Goal: Task Accomplishment & Management: Manage account settings

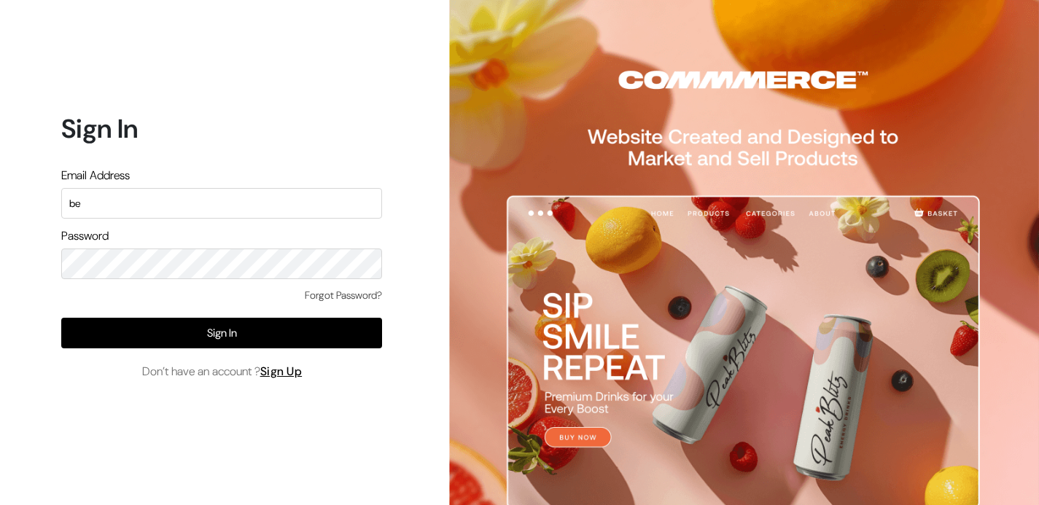
type input "b"
type input "wehugbeds@gmail.com"
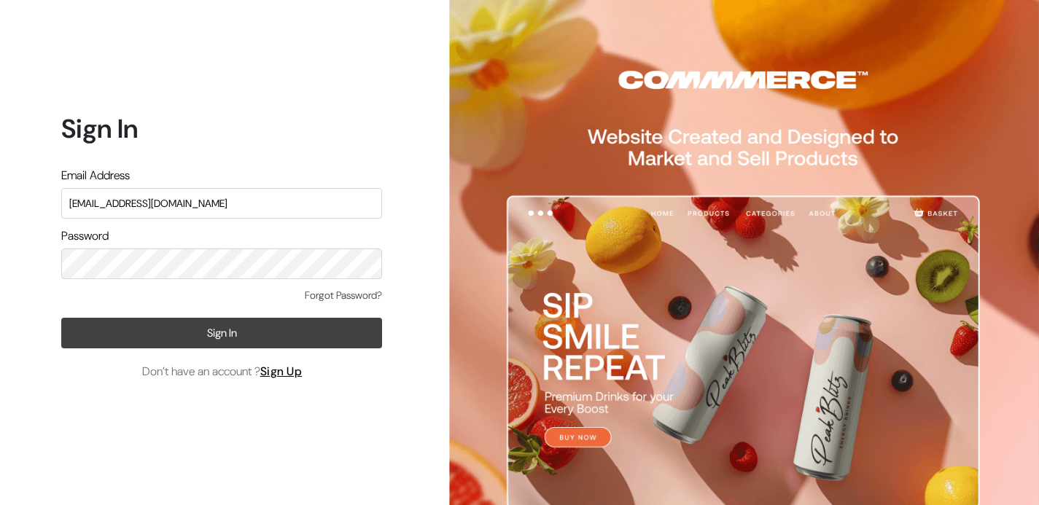
click at [210, 337] on button "Sign In" at bounding box center [221, 333] width 321 height 31
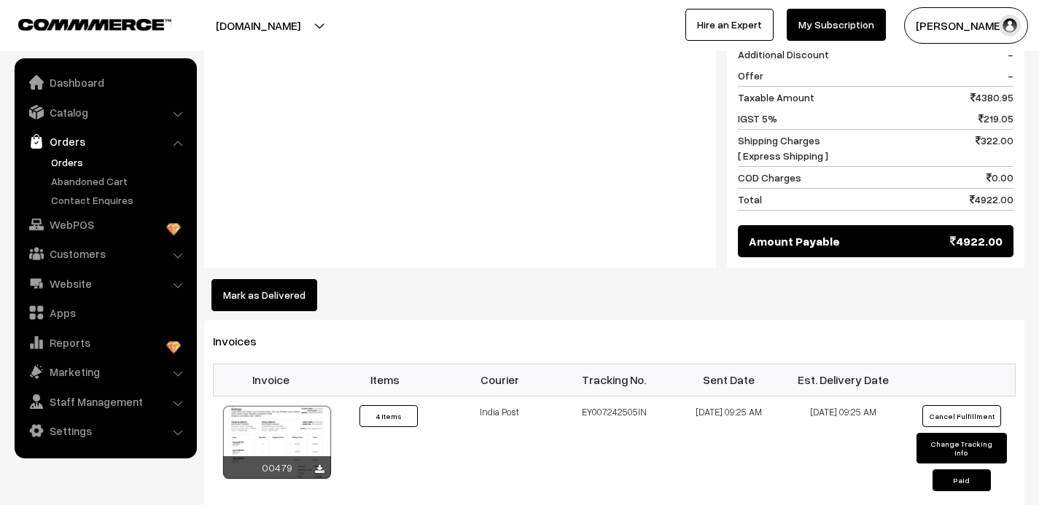
scroll to position [904, 0]
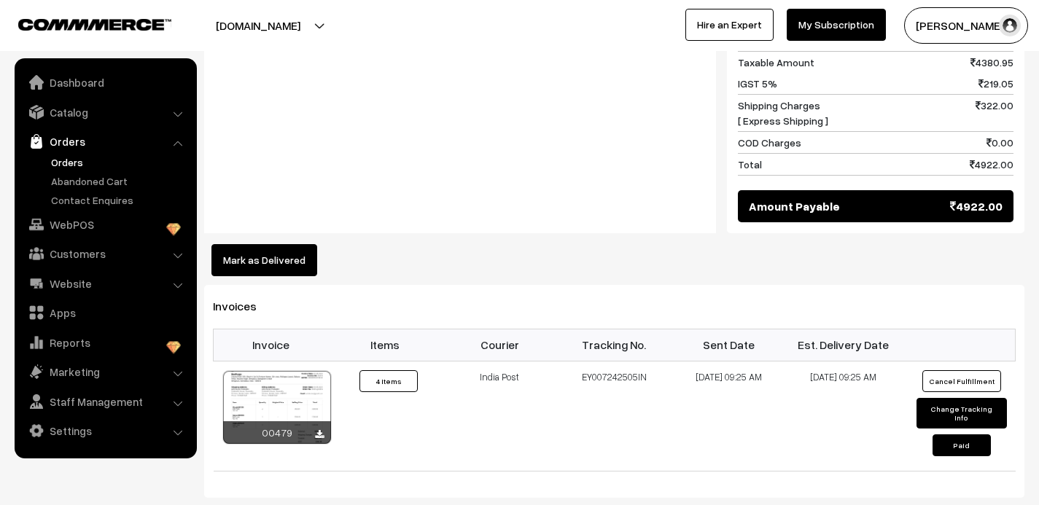
click at [273, 244] on button "Mark as Delivered" at bounding box center [264, 260] width 106 height 32
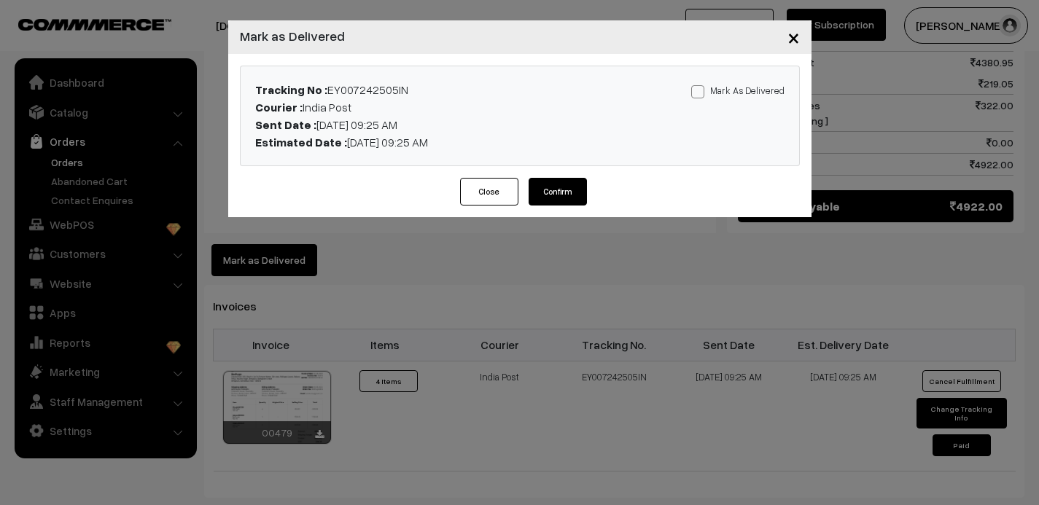
click at [695, 96] on span at bounding box center [697, 91] width 13 height 13
click at [695, 94] on input "Mark As Delivered" at bounding box center [695, 89] width 9 height 9
checkbox input "true"
click at [555, 193] on button "Confirm" at bounding box center [558, 192] width 58 height 28
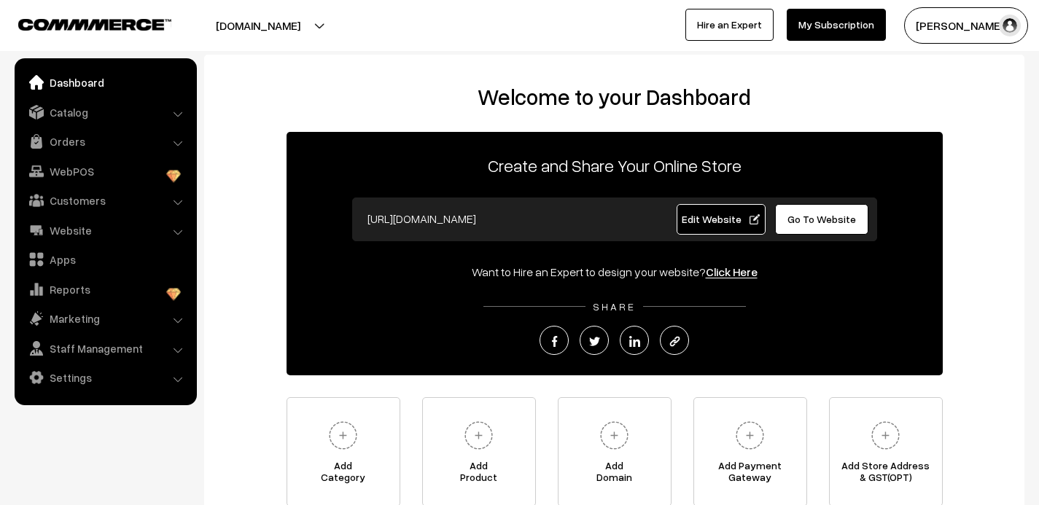
click at [178, 116] on li "Catalog Categories" at bounding box center [105, 112] width 175 height 26
click at [79, 108] on link "Catalog" at bounding box center [105, 112] width 174 height 26
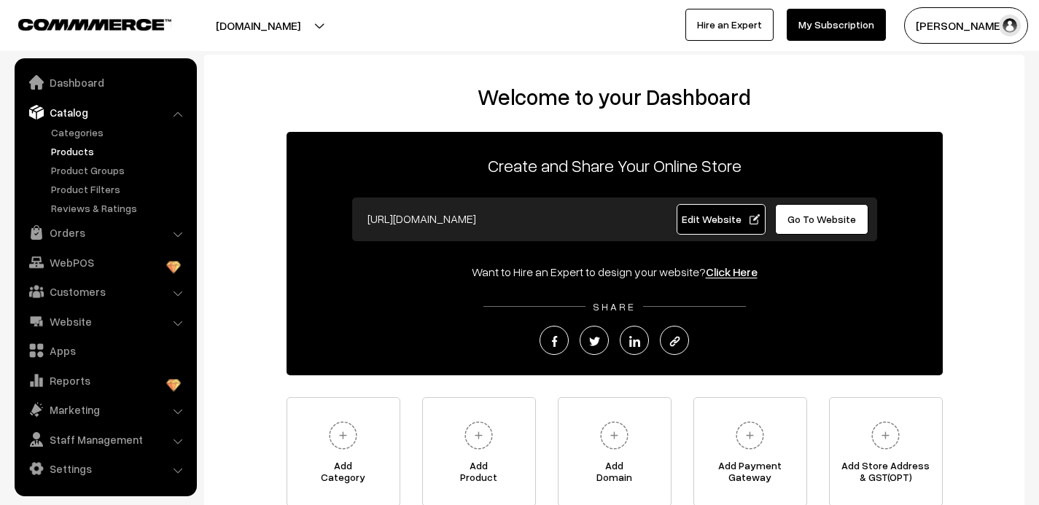
click at [87, 158] on link "Products" at bounding box center [119, 151] width 144 height 15
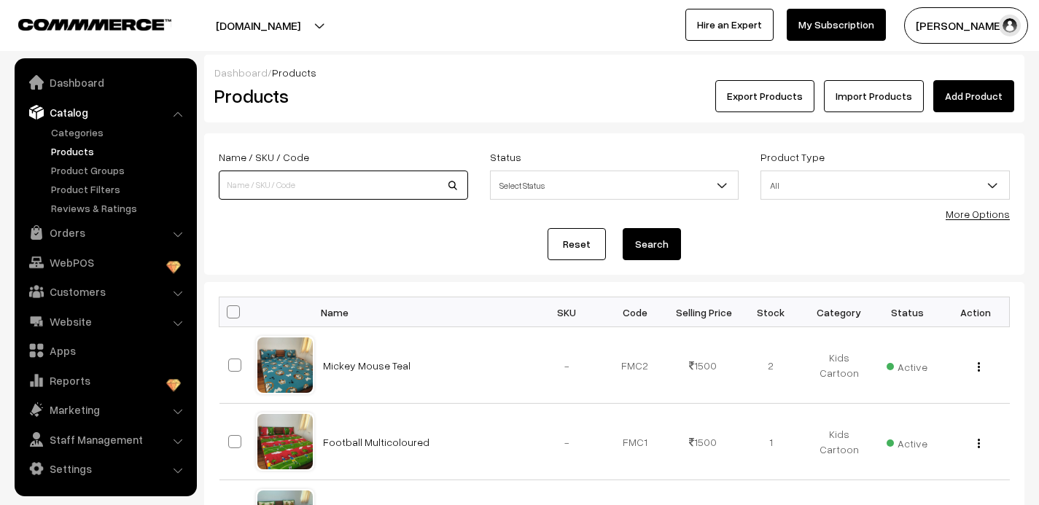
click at [267, 191] on input at bounding box center [343, 185] width 249 height 29
type input "quirky"
click at [623, 228] on button "Search" at bounding box center [652, 244] width 58 height 32
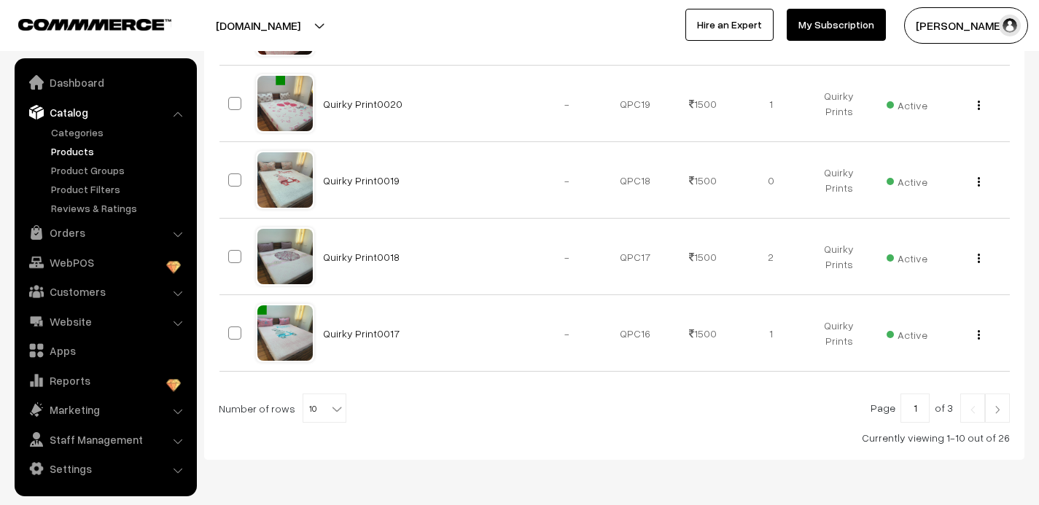
scroll to position [723, 0]
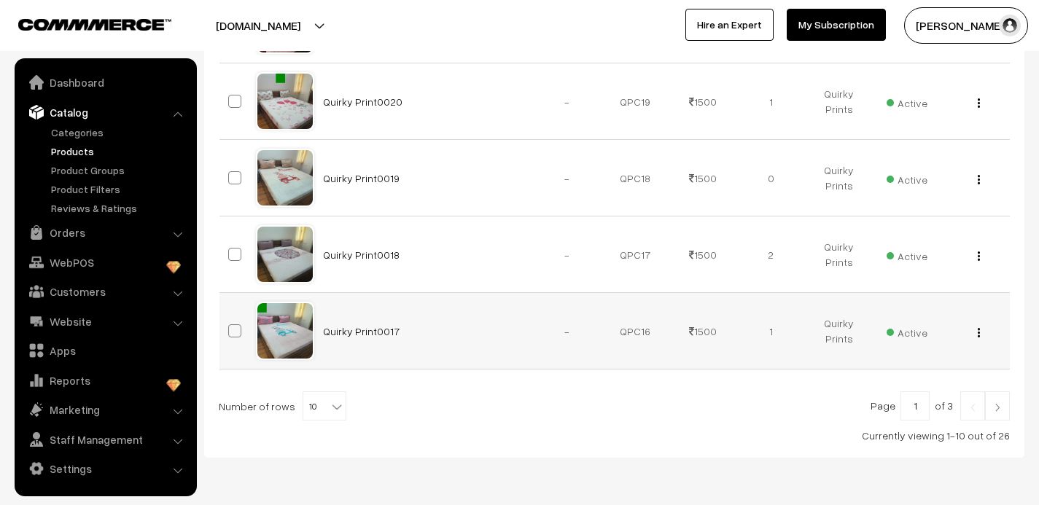
click at [980, 332] on button "button" at bounding box center [979, 333] width 4 height 12
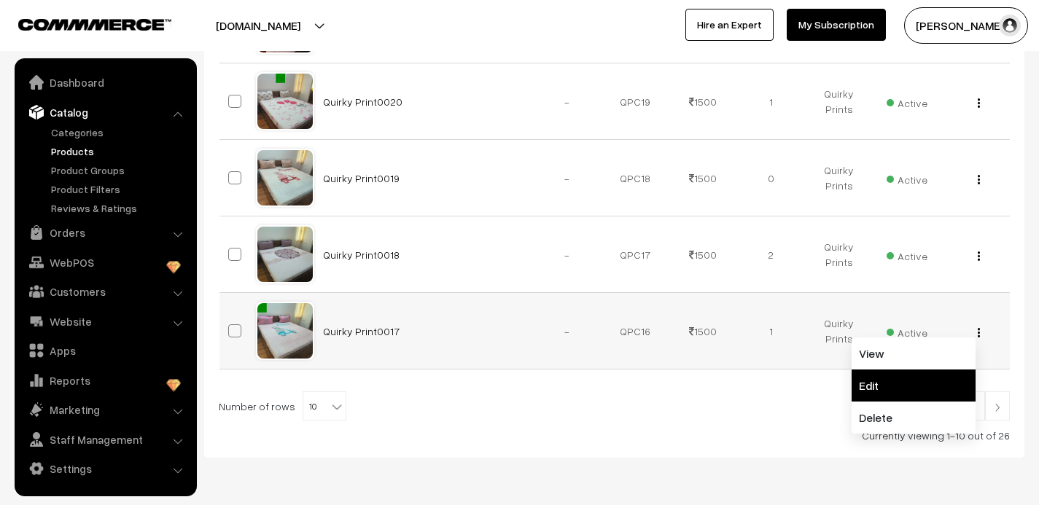
click at [901, 383] on link "Edit" at bounding box center [914, 386] width 124 height 32
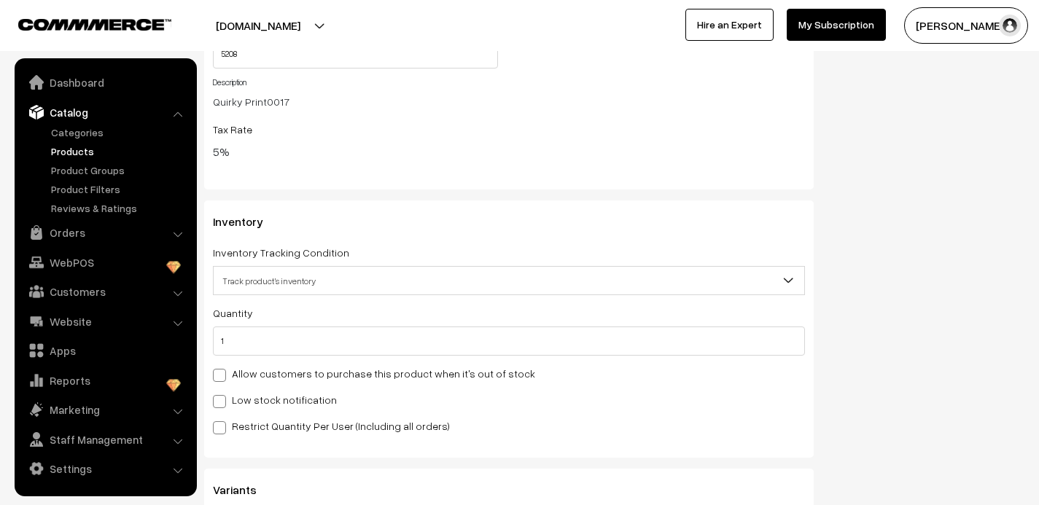
scroll to position [1441, 0]
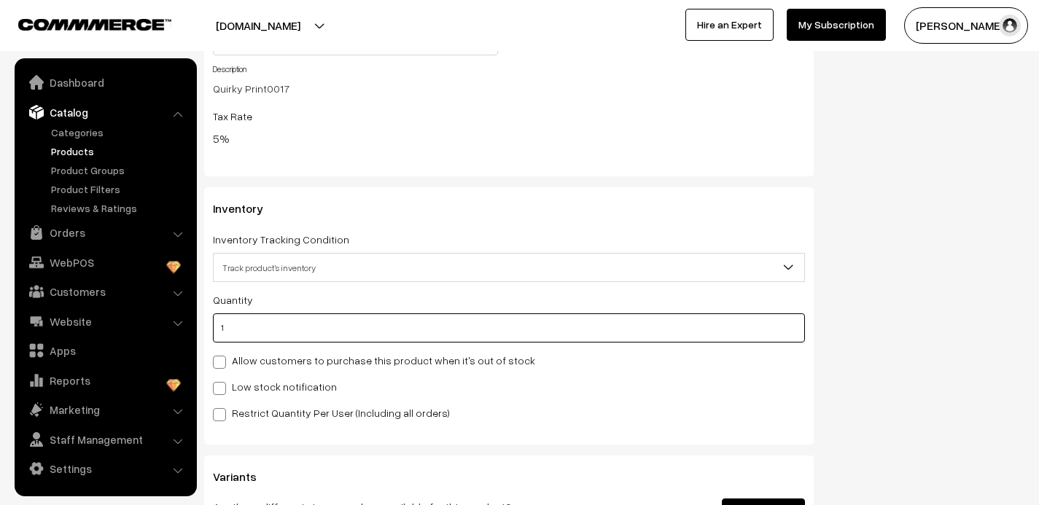
click at [274, 330] on input "1" at bounding box center [509, 328] width 592 height 29
type input "0"
type input "1"
type input "0"
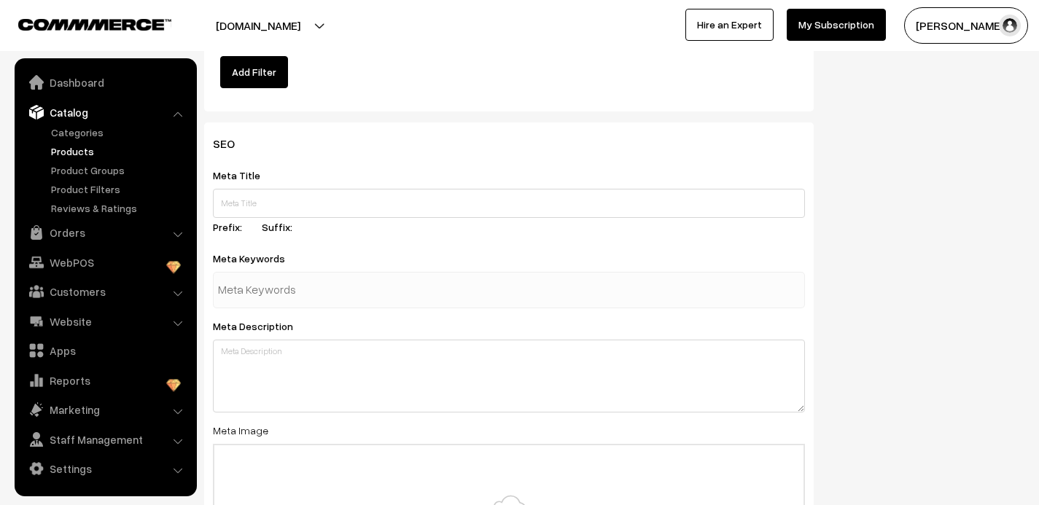
scroll to position [2291, 0]
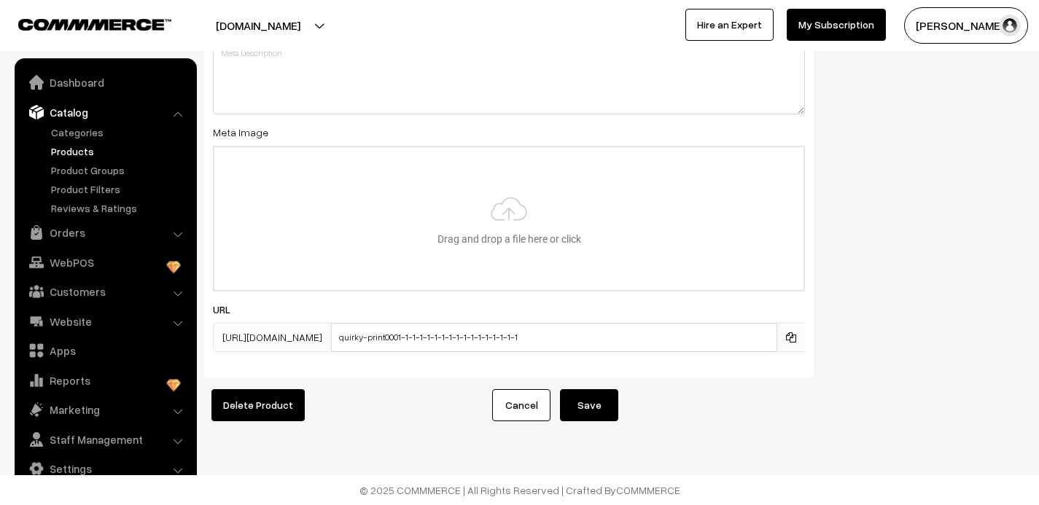
click at [591, 407] on button "Save" at bounding box center [589, 405] width 58 height 32
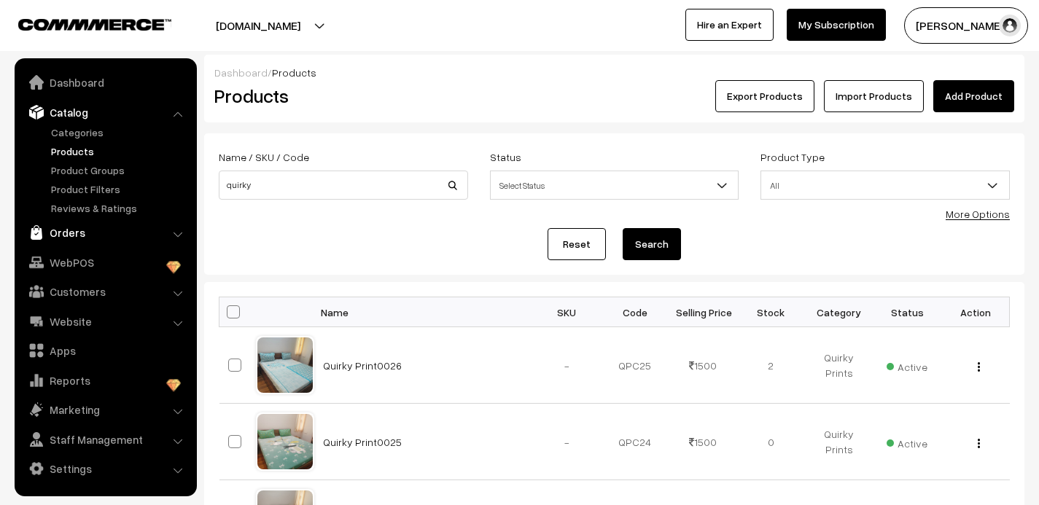
click at [84, 228] on link "Orders" at bounding box center [105, 233] width 174 height 26
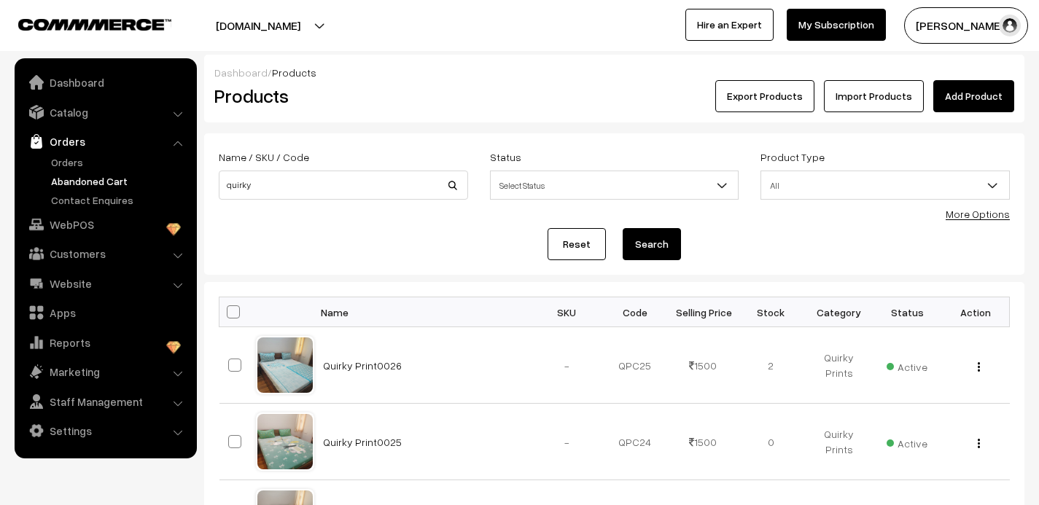
click at [90, 180] on link "Abandoned Cart" at bounding box center [119, 181] width 144 height 15
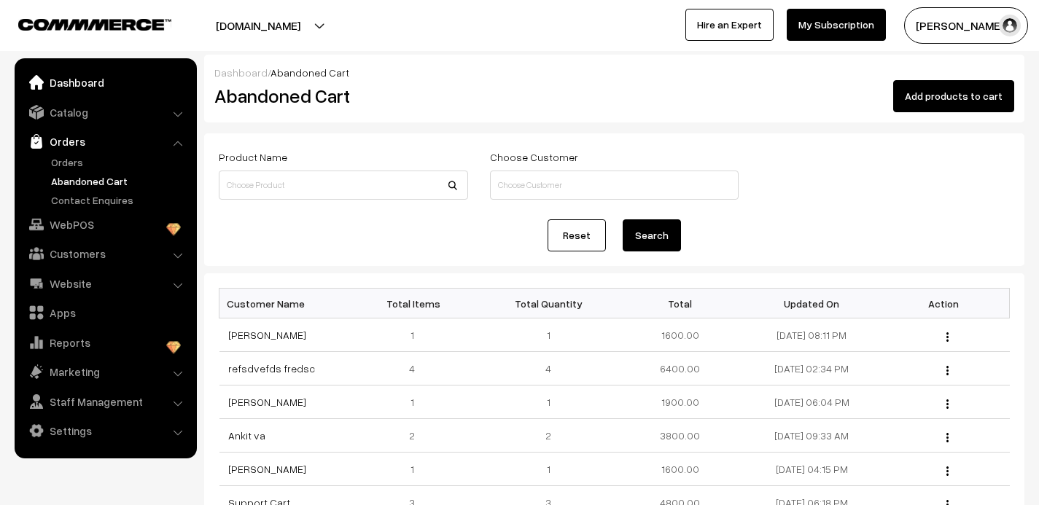
click at [69, 80] on link "Dashboard" at bounding box center [105, 82] width 174 height 26
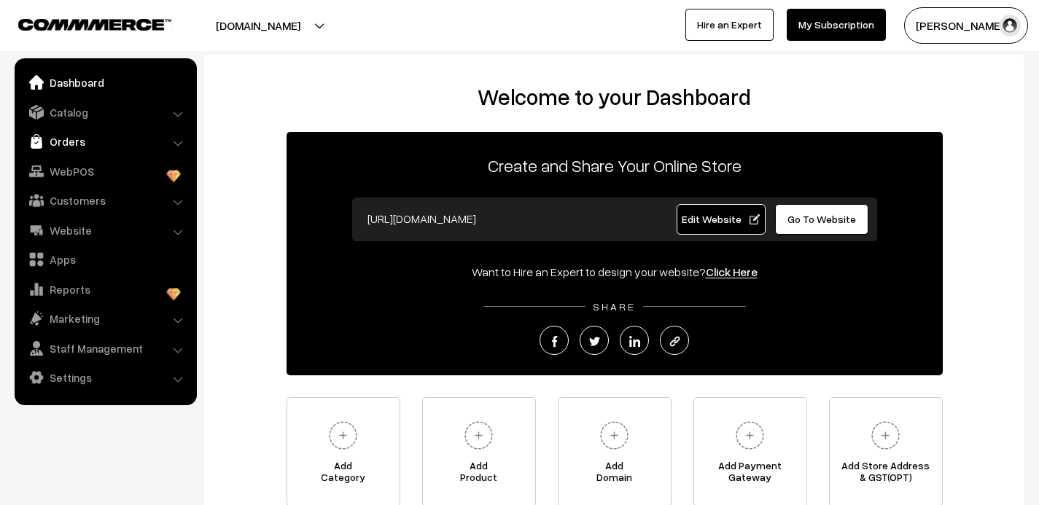
click at [64, 140] on link "Orders" at bounding box center [105, 141] width 174 height 26
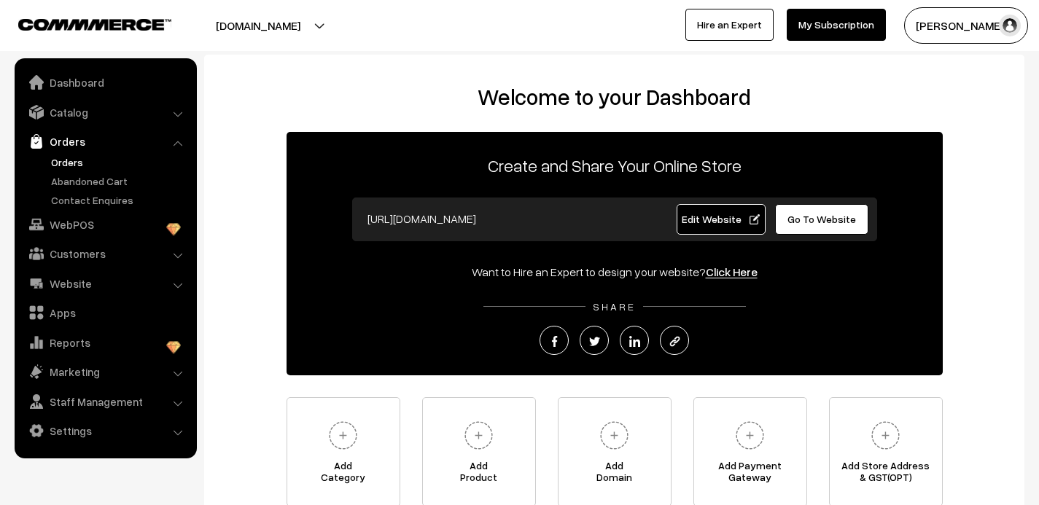
click at [82, 158] on link "Orders" at bounding box center [119, 162] width 144 height 15
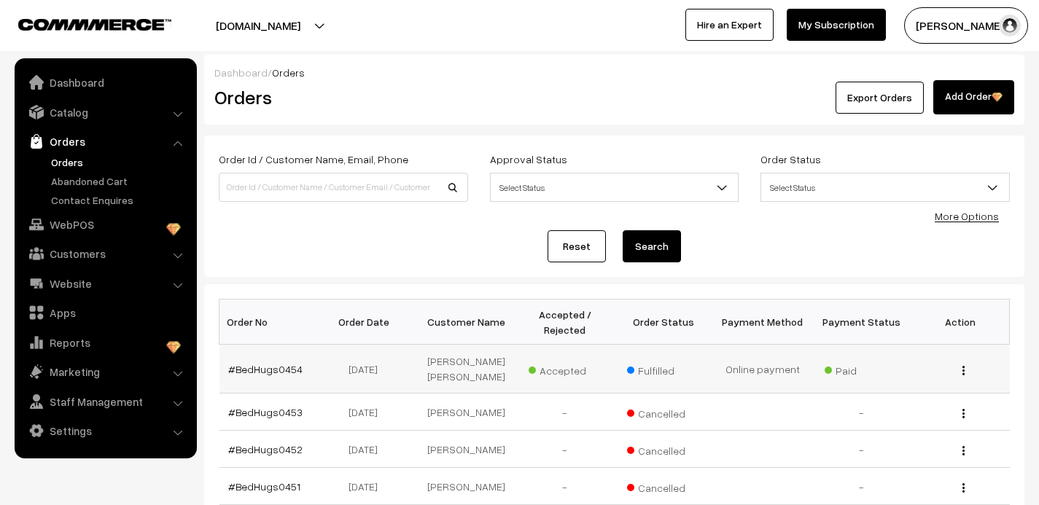
click at [963, 369] on img "button" at bounding box center [964, 370] width 2 height 9
click at [0, 0] on link "View" at bounding box center [0, 0] width 0 height 0
